Goal: Use online tool/utility: Utilize a website feature to perform a specific function

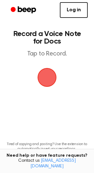
click at [50, 71] on span "button" at bounding box center [47, 78] width 18 height 18
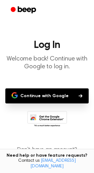
click at [67, 94] on button "Continue with Google" at bounding box center [47, 96] width 84 height 15
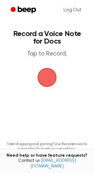
click at [50, 78] on span "button" at bounding box center [47, 78] width 18 height 18
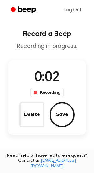
click at [61, 112] on button "Save" at bounding box center [62, 114] width 25 height 25
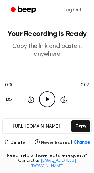
click at [49, 96] on icon "Play Audio" at bounding box center [47, 99] width 16 height 16
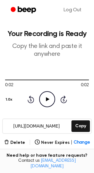
click at [46, 98] on icon "Play Audio" at bounding box center [47, 99] width 16 height 16
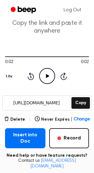
scroll to position [27, 0]
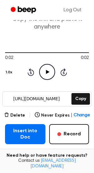
click at [24, 114] on button "Delete" at bounding box center [14, 115] width 21 height 7
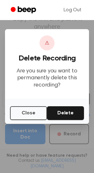
click at [63, 116] on button "Delete" at bounding box center [65, 113] width 37 height 14
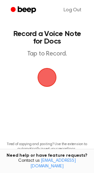
scroll to position [27, 0]
